Goal: Transaction & Acquisition: Purchase product/service

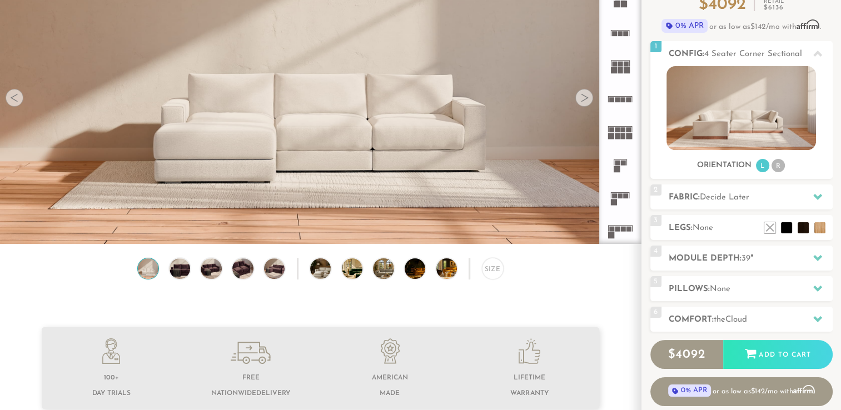
scroll to position [116, 0]
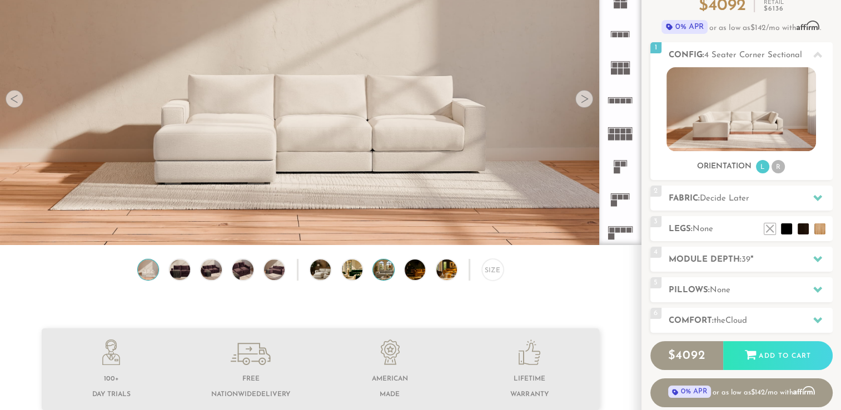
click at [385, 273] on img at bounding box center [391, 270] width 37 height 21
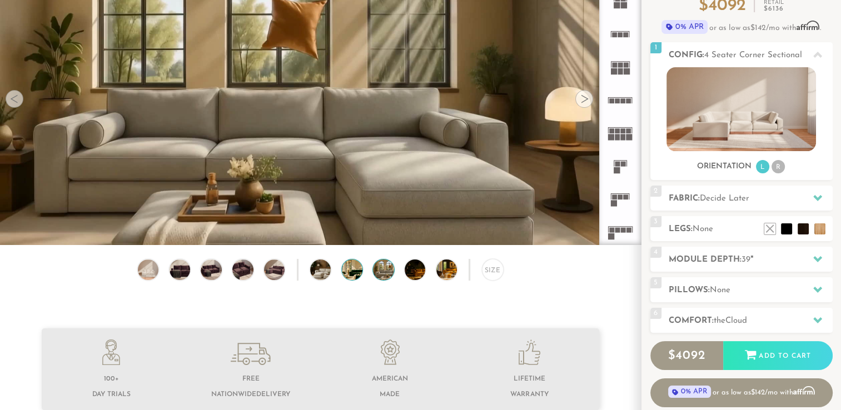
click at [360, 277] on img at bounding box center [360, 270] width 37 height 21
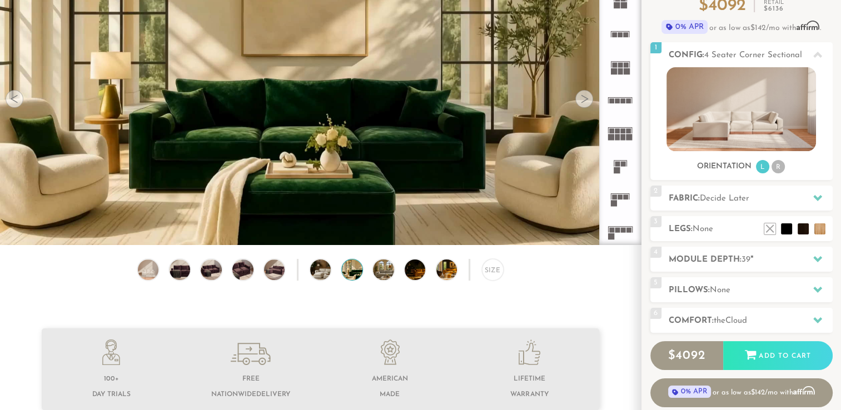
click at [349, 277] on img at bounding box center [360, 270] width 37 height 21
click at [331, 272] on div "Size" at bounding box center [320, 272] width 641 height 27
click at [790, 232] on li at bounding box center [770, 212] width 44 height 44
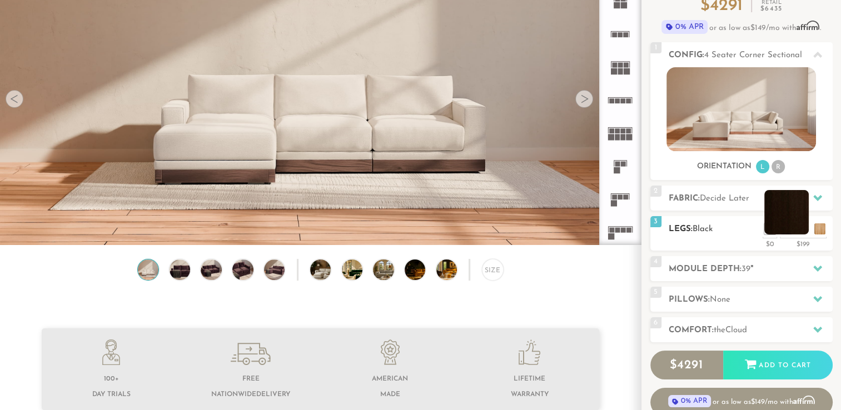
click at [801, 232] on li at bounding box center [787, 212] width 44 height 44
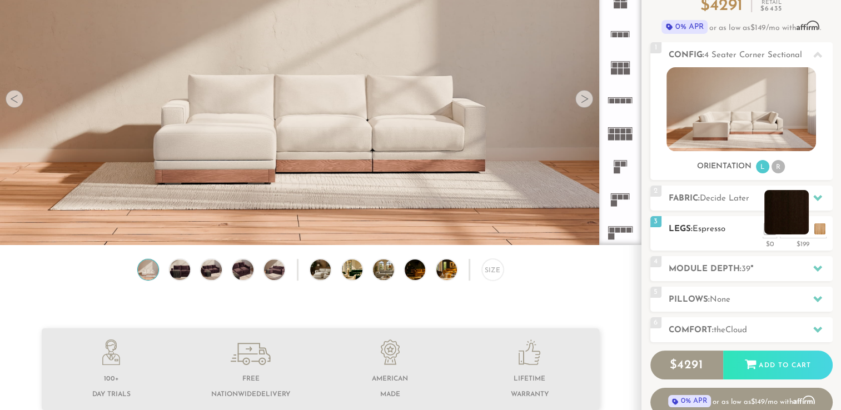
click at [805, 231] on li at bounding box center [787, 212] width 44 height 44
click at [794, 225] on li at bounding box center [787, 212] width 44 height 44
click at [784, 232] on li at bounding box center [770, 212] width 44 height 44
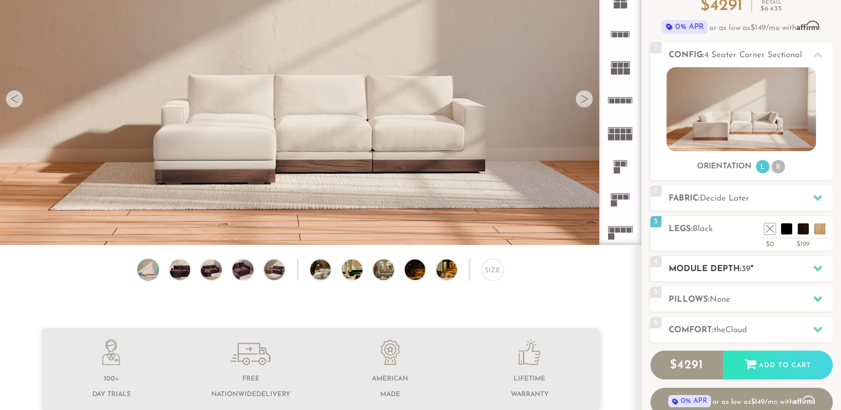
click at [708, 264] on h2 "Module Depth: 39 "" at bounding box center [751, 269] width 164 height 13
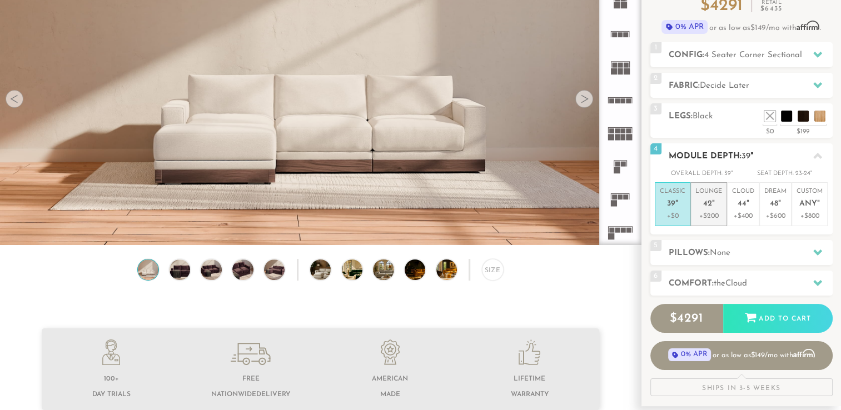
click at [710, 213] on p "+$200" at bounding box center [709, 216] width 27 height 10
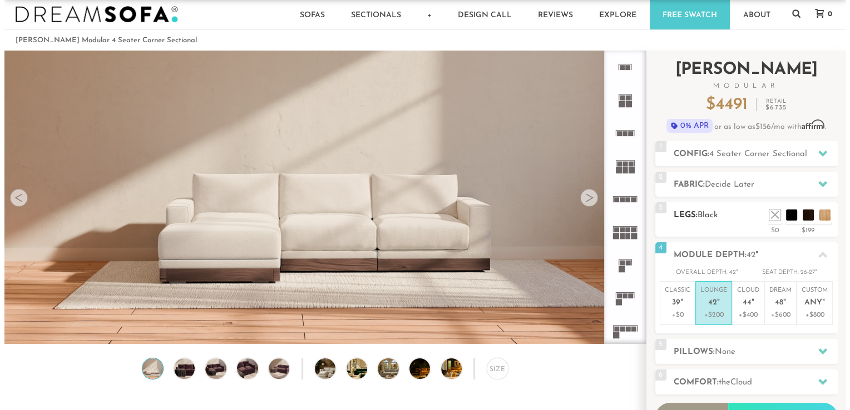
scroll to position [11, 0]
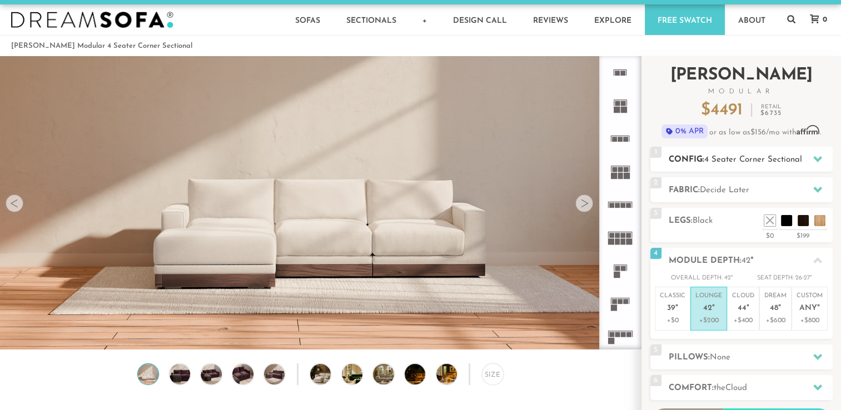
click at [711, 162] on span "4 Seater Corner Sectional" at bounding box center [754, 160] width 98 height 8
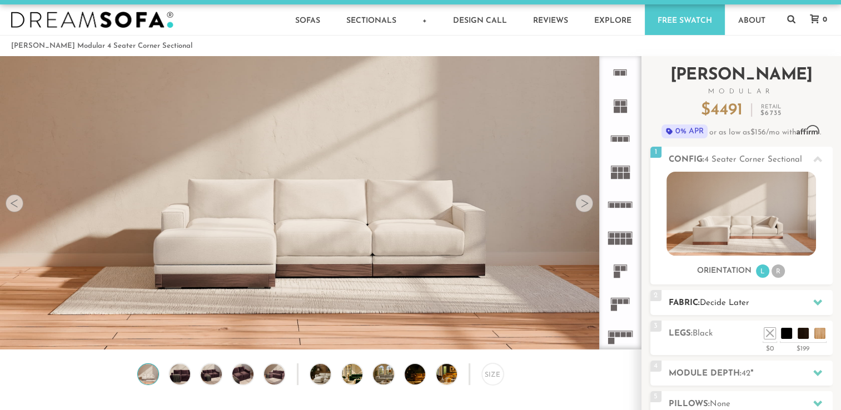
click at [748, 299] on span "Decide Later" at bounding box center [724, 303] width 49 height 8
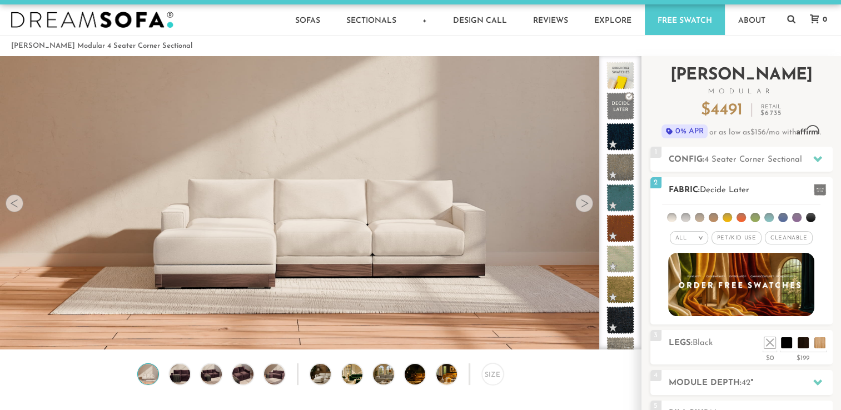
click at [795, 240] on span "Cleanable x" at bounding box center [789, 237] width 48 height 13
click at [815, 191] on span at bounding box center [820, 190] width 12 height 12
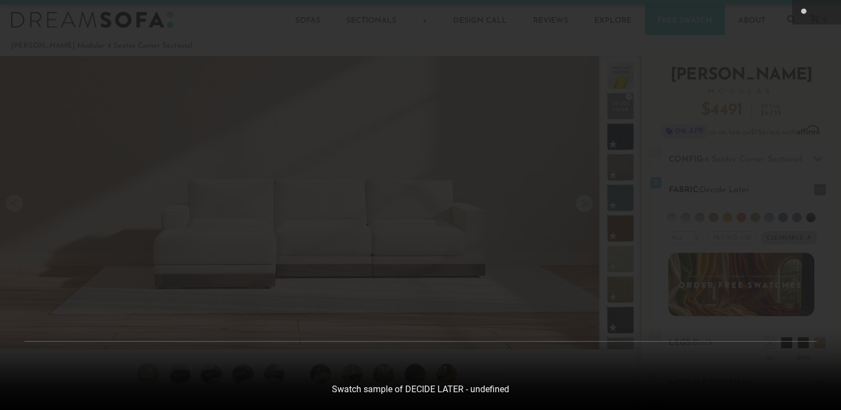
scroll to position [12371, 841]
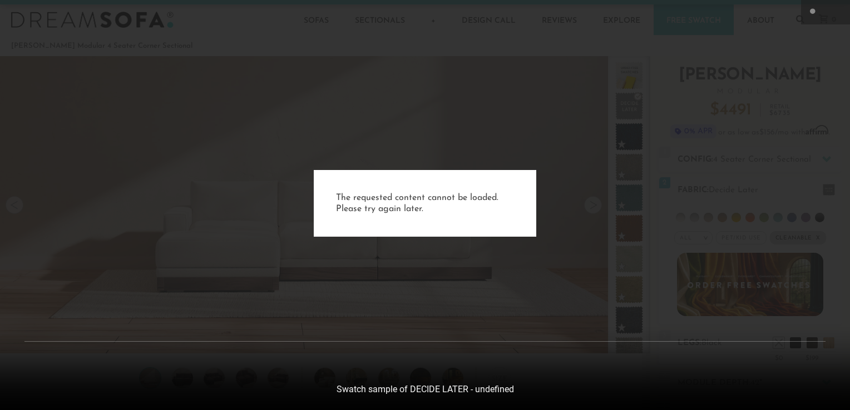
drag, startPoint x: 198, startPoint y: 50, endPoint x: 205, endPoint y: 47, distance: 7.7
click at [200, 48] on div "The requested content cannot be loaded. Please try again later." at bounding box center [425, 205] width 850 height 410
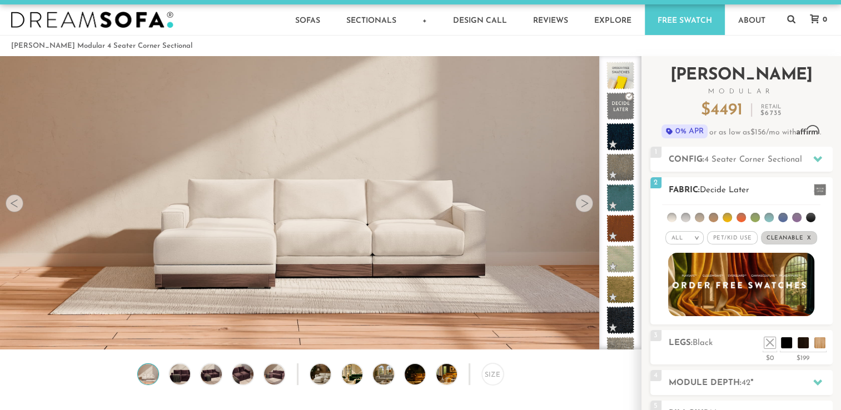
scroll to position [9, 9]
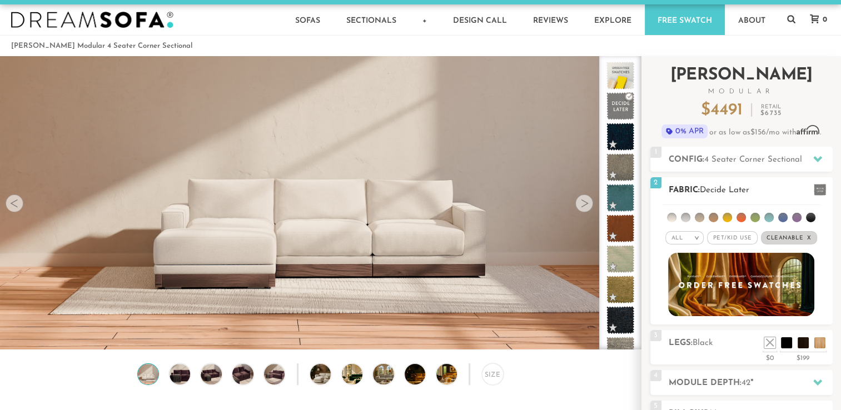
click at [807, 235] on span "Cleanable x" at bounding box center [789, 237] width 56 height 13
drag, startPoint x: 783, startPoint y: 237, endPoint x: 788, endPoint y: 226, distance: 12.0
click at [783, 236] on span "Cleanable x" at bounding box center [789, 237] width 48 height 13
click at [782, 219] on li at bounding box center [782, 217] width 9 height 9
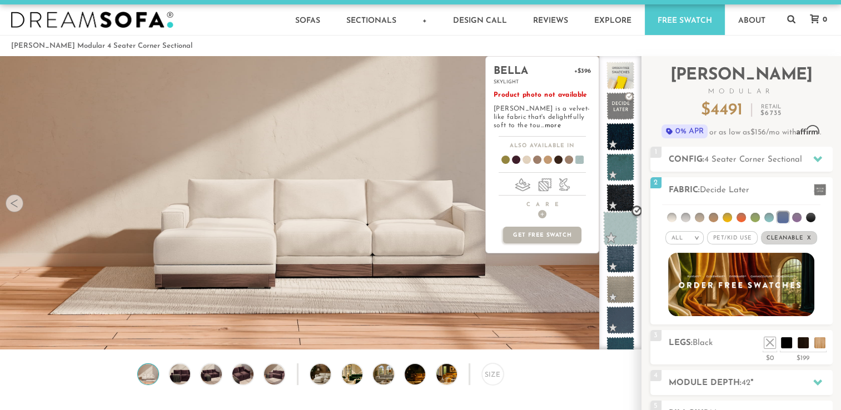
click at [621, 225] on span at bounding box center [620, 228] width 35 height 35
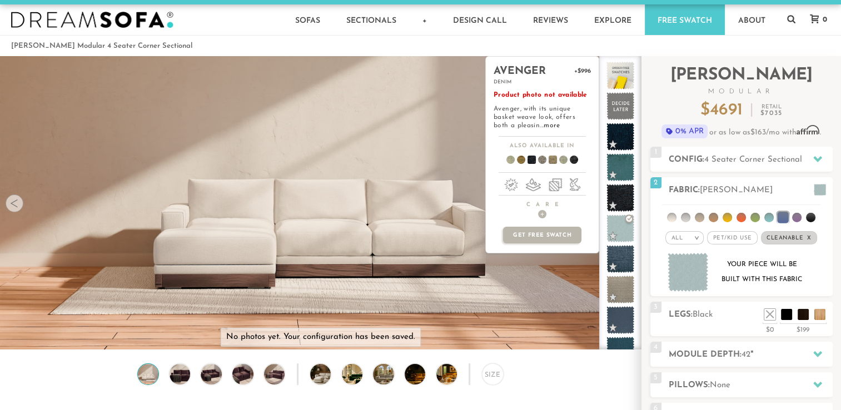
click at [549, 157] on span at bounding box center [548, 161] width 43 height 41
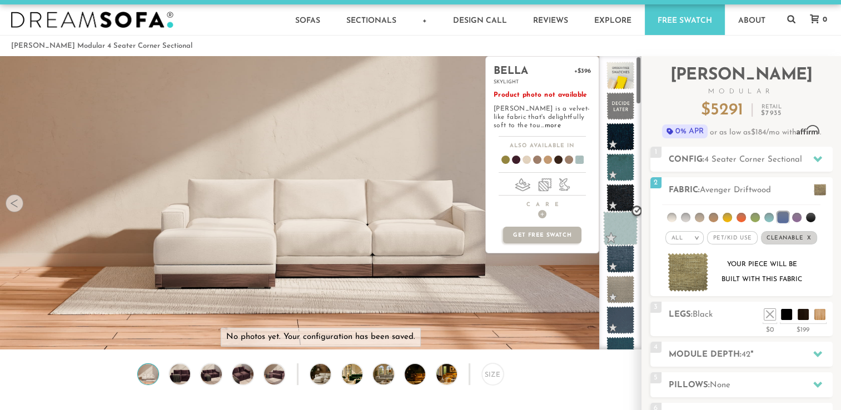
click at [626, 224] on span at bounding box center [620, 228] width 35 height 35
click at [623, 227] on span at bounding box center [620, 228] width 35 height 35
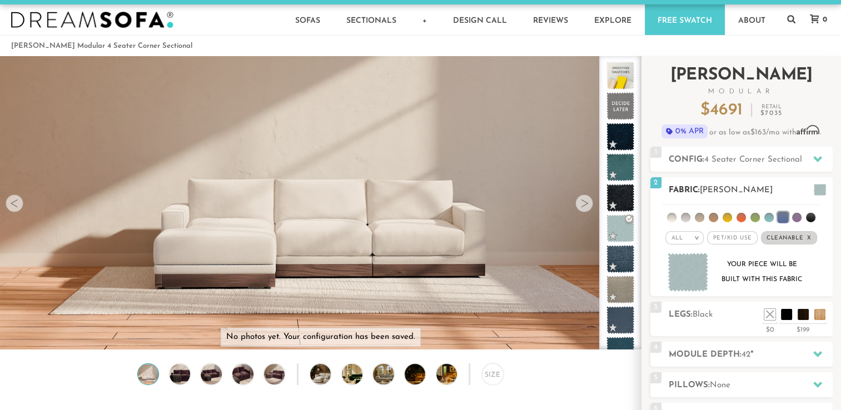
click at [768, 217] on li at bounding box center [769, 217] width 9 height 9
click at [765, 217] on li at bounding box center [768, 217] width 11 height 11
click at [750, 218] on ul at bounding box center [741, 215] width 158 height 21
click at [811, 217] on li at bounding box center [810, 217] width 9 height 9
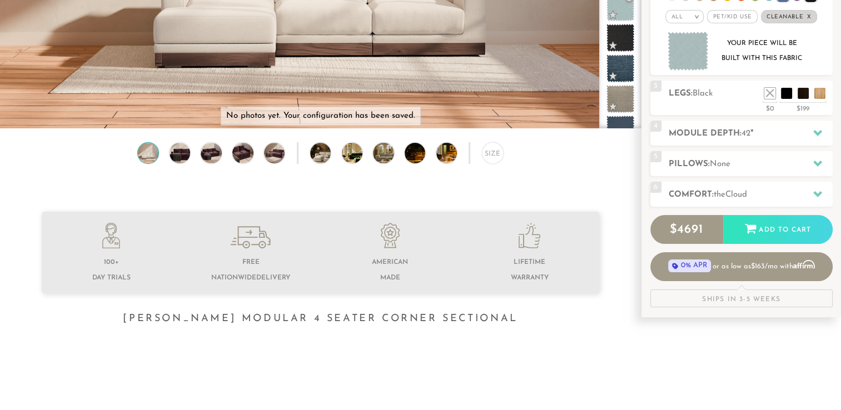
scroll to position [235, 0]
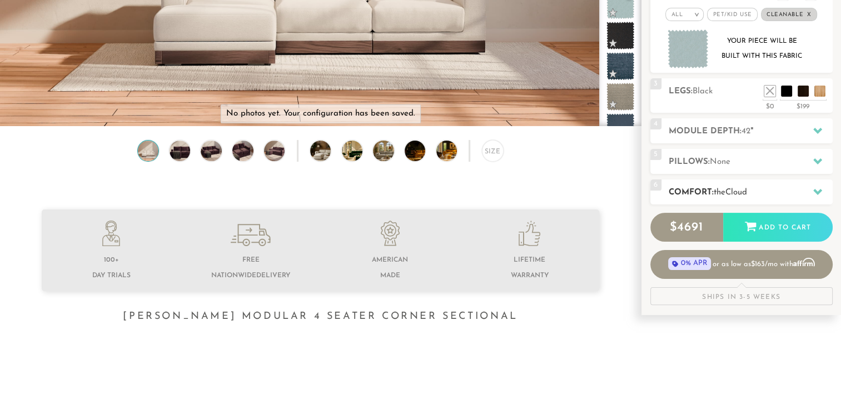
click at [761, 190] on h2 "Comfort: the Cloud" at bounding box center [751, 192] width 164 height 13
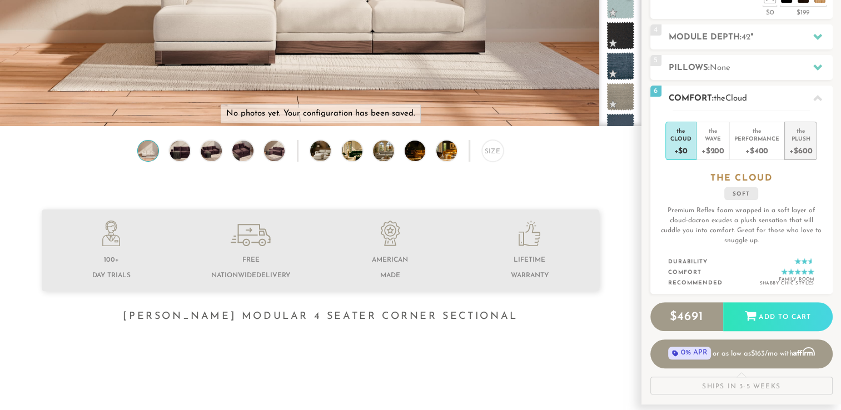
click at [798, 152] on div "+$600" at bounding box center [801, 150] width 23 height 16
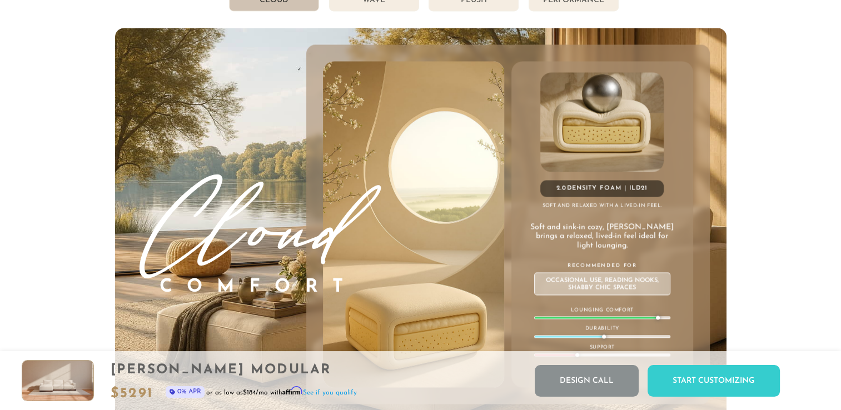
scroll to position [6068, 0]
click at [351, 10] on li "Wave" at bounding box center [374, 0] width 90 height 21
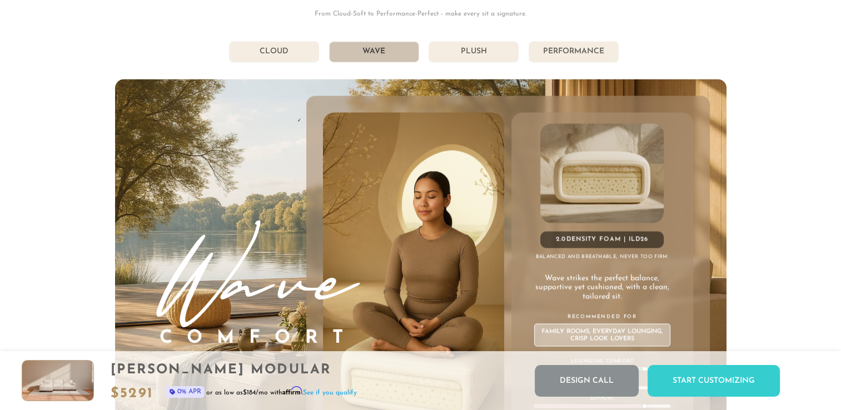
scroll to position [6016, 0]
click at [494, 68] on div "Get Comfortable: DreamComfort Choose Your Comfort, Own Your Bliss. From Cloud-S…" at bounding box center [421, 210] width 612 height 524
click at [494, 57] on li "Plush" at bounding box center [474, 51] width 90 height 21
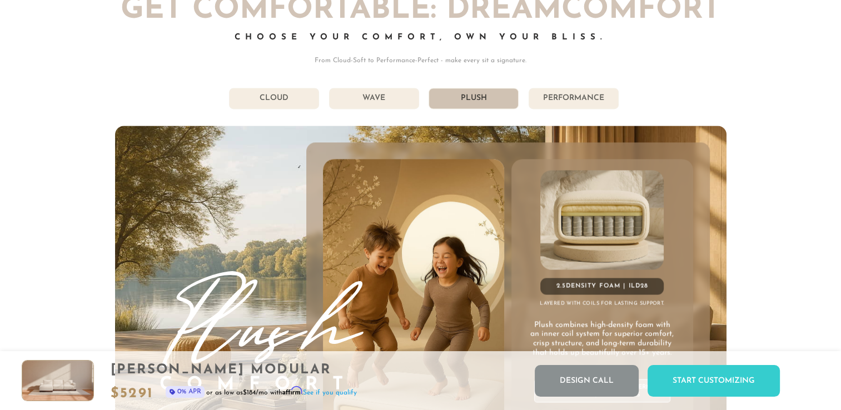
scroll to position [5969, 0]
click at [569, 99] on li "Performance" at bounding box center [574, 98] width 90 height 21
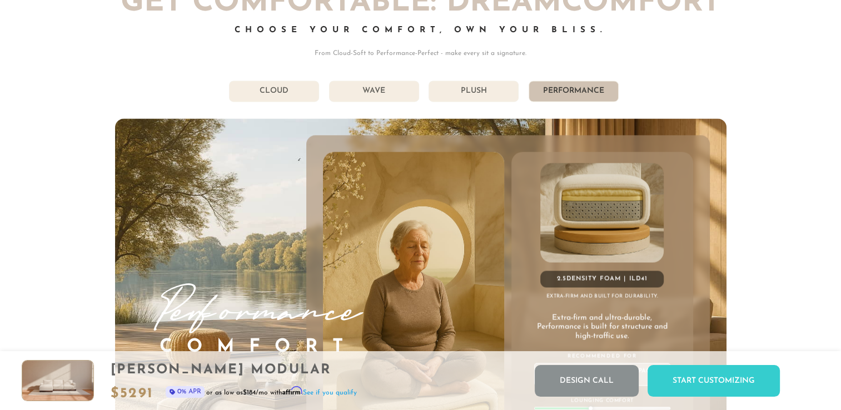
scroll to position [5975, 0]
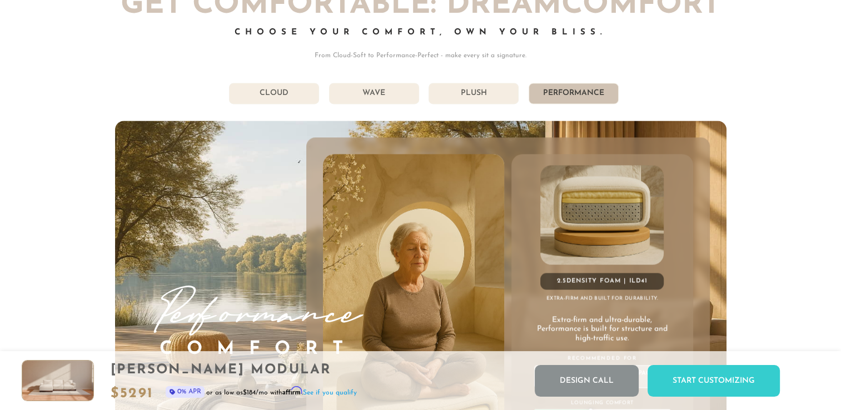
click at [473, 104] on li "Plush" at bounding box center [474, 93] width 90 height 21
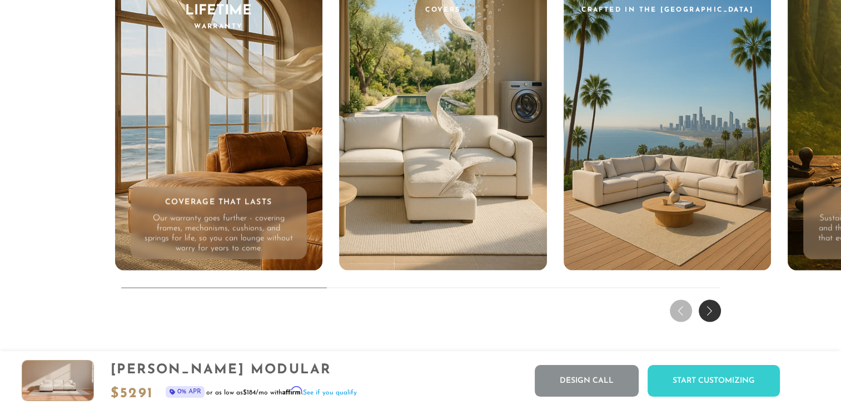
scroll to position [10633, 0]
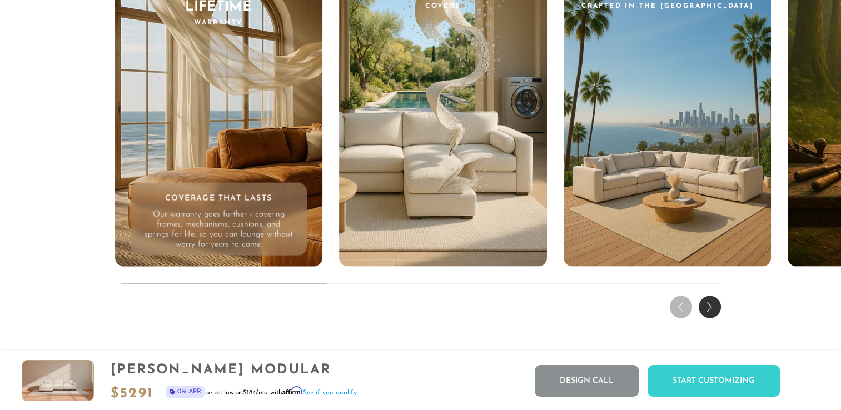
click at [706, 310] on div "Next slide" at bounding box center [710, 307] width 22 height 22
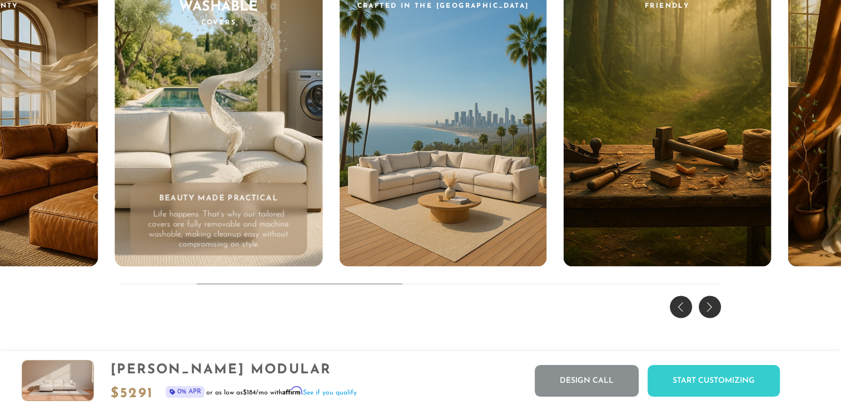
click at [705, 307] on div "Next slide" at bounding box center [710, 307] width 22 height 22
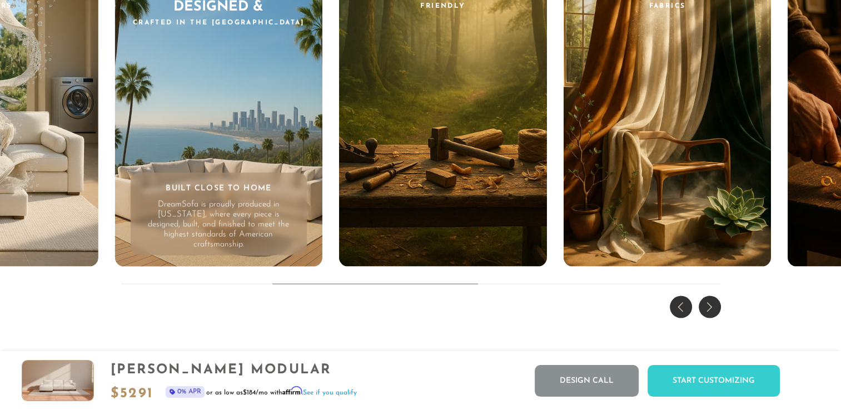
click at [704, 306] on div "Next slide" at bounding box center [710, 307] width 22 height 22
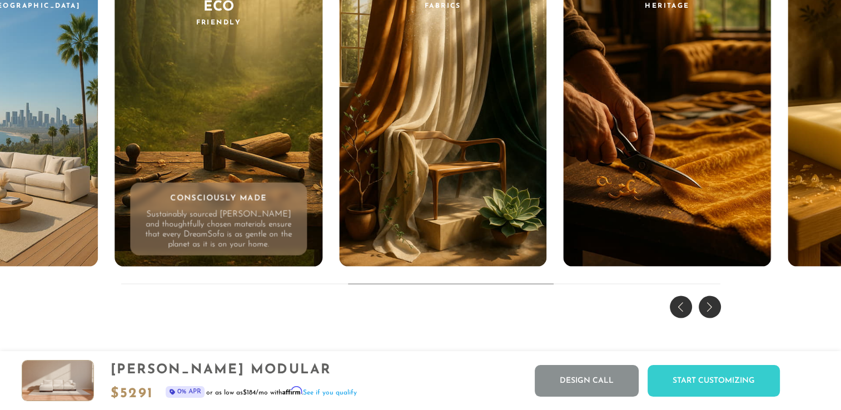
click at [703, 305] on div "Next slide" at bounding box center [710, 307] width 22 height 22
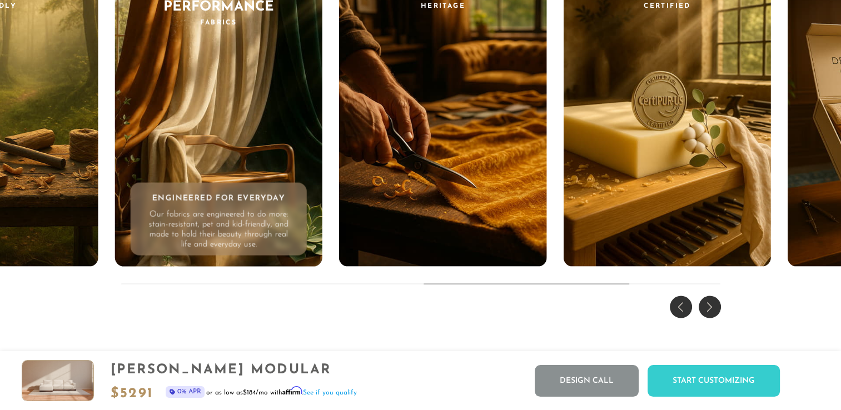
click at [702, 304] on div "Next slide" at bounding box center [710, 307] width 22 height 22
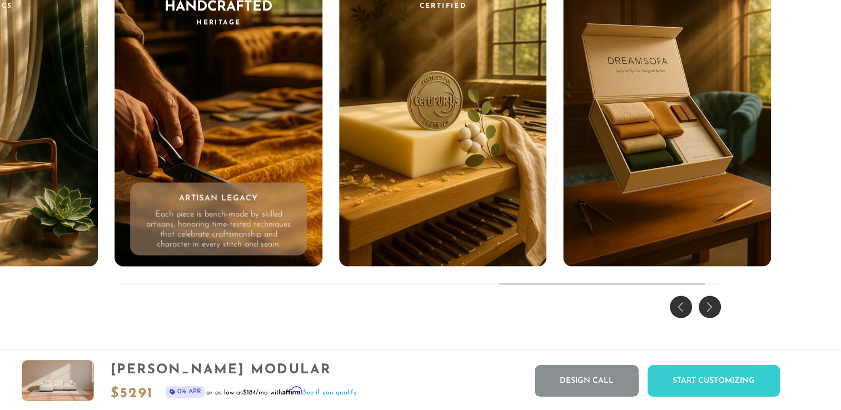
click at [702, 304] on div "Next slide" at bounding box center [710, 307] width 22 height 22
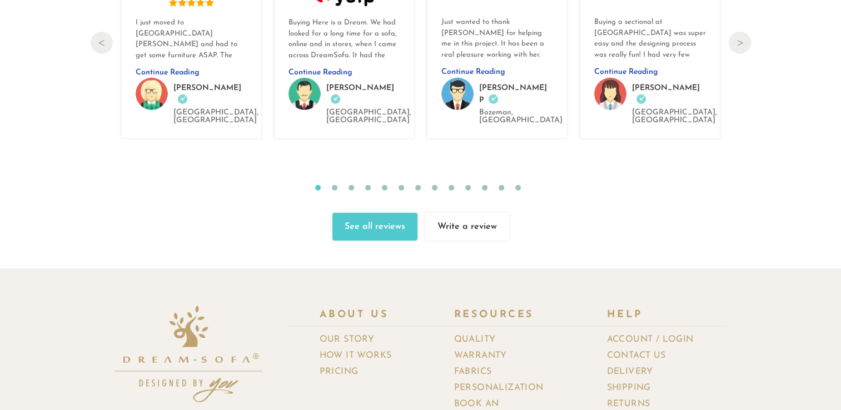
scroll to position [12038, 0]
